Goal: Task Accomplishment & Management: Use online tool/utility

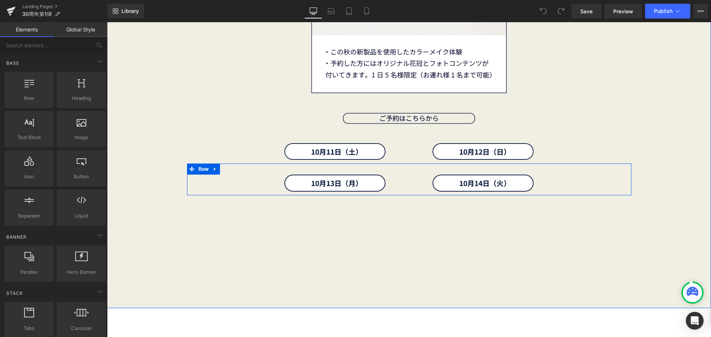
scroll to position [3324, 0]
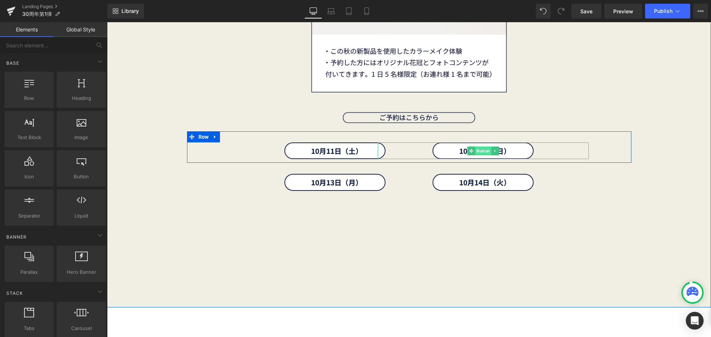
click at [486, 147] on span "Button" at bounding box center [483, 151] width 16 height 9
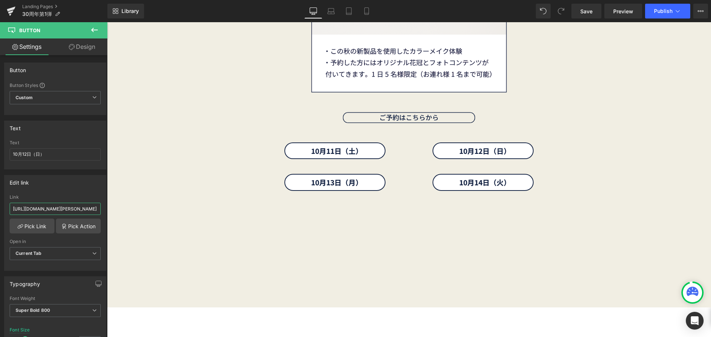
scroll to position [0, 47]
drag, startPoint x: 190, startPoint y: 231, endPoint x: 126, endPoint y: 207, distance: 68.8
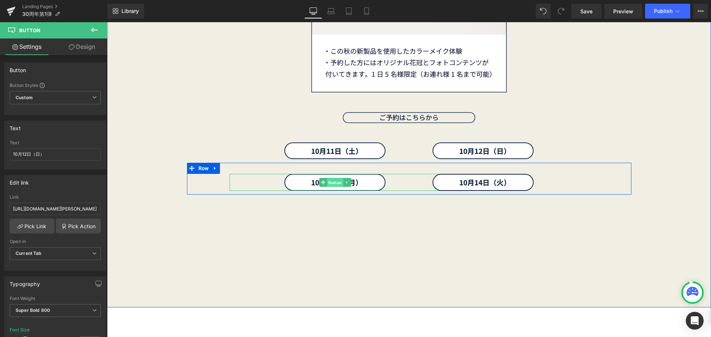
click at [330, 182] on span "Button" at bounding box center [335, 183] width 16 height 9
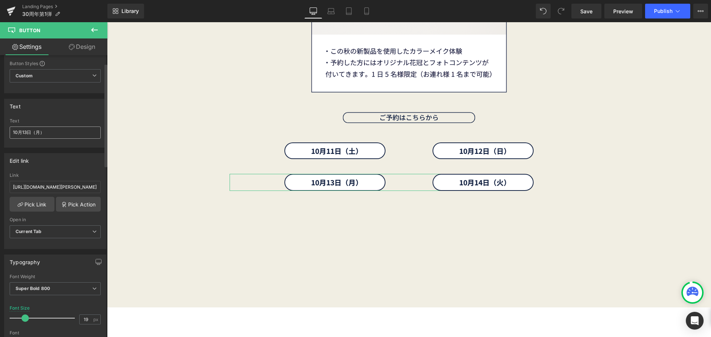
scroll to position [22, 0]
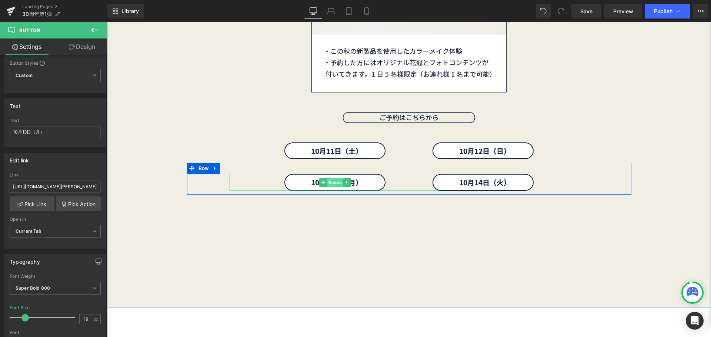
click at [331, 181] on span "Button" at bounding box center [335, 183] width 16 height 9
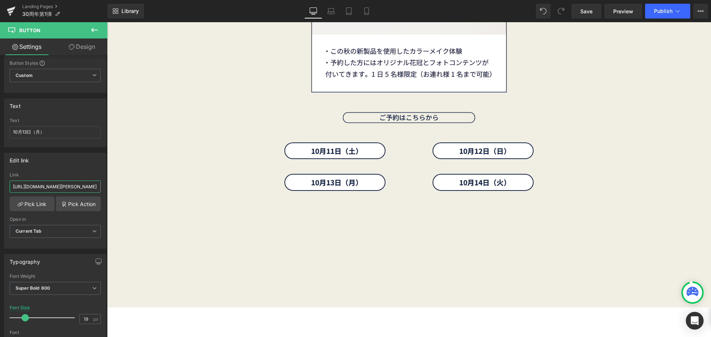
scroll to position [0, 47]
drag, startPoint x: 189, startPoint y: 210, endPoint x: 125, endPoint y: 190, distance: 67.0
type input "h"
paste input "[URL][DOMAIN_NAME][PERSON_NAME]"
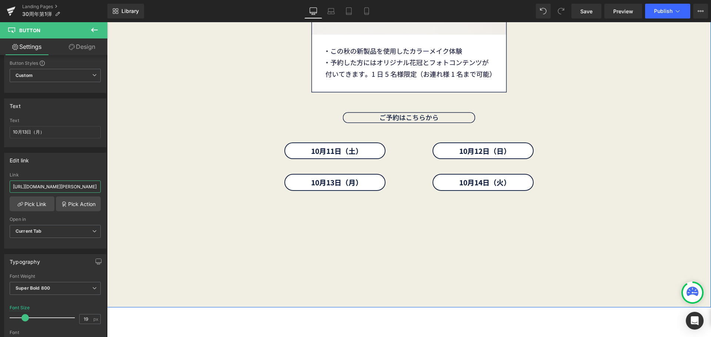
scroll to position [0, 47]
type input "[URL][DOMAIN_NAME][PERSON_NAME]"
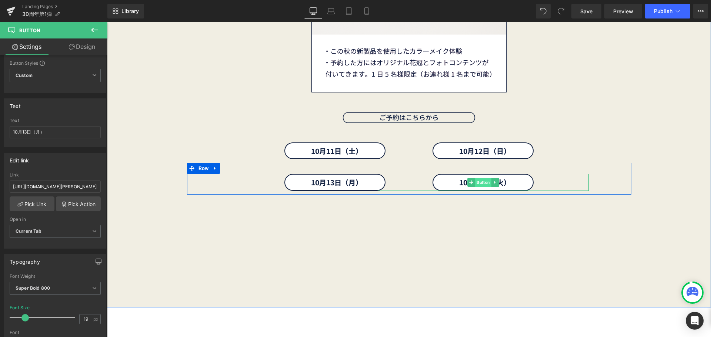
click at [476, 182] on span "Button" at bounding box center [483, 182] width 16 height 9
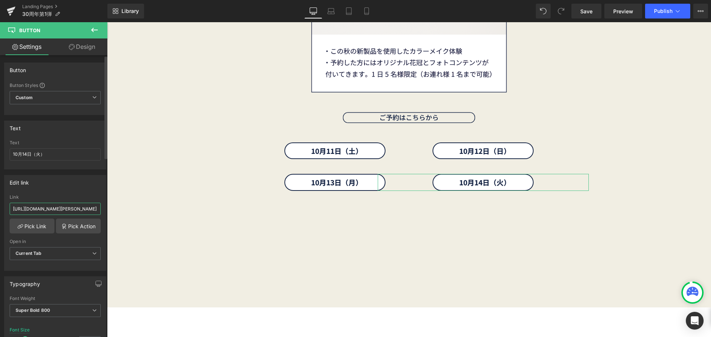
click at [87, 210] on input "[URL][DOMAIN_NAME][PERSON_NAME]" at bounding box center [55, 209] width 91 height 12
paste input "[URL][DOMAIN_NAME][PERSON_NAME]"
type input "[URL][DOMAIN_NAME][PERSON_NAME]"
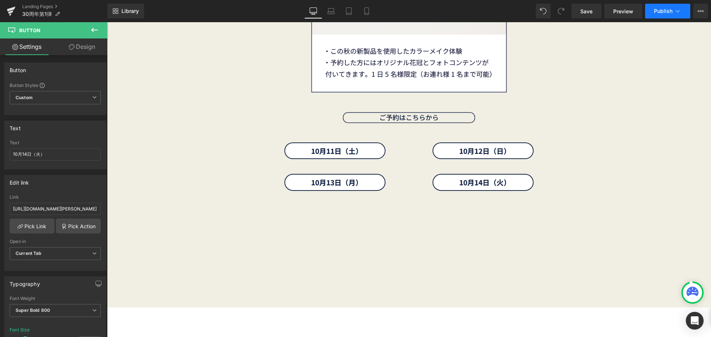
click at [654, 13] on span "Publish" at bounding box center [663, 11] width 19 height 6
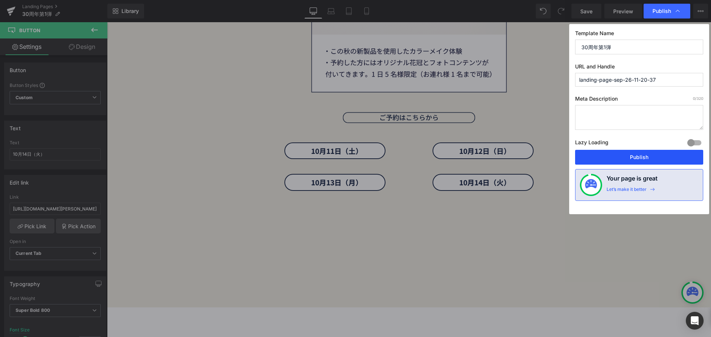
click at [591, 158] on button "Publish" at bounding box center [639, 157] width 128 height 15
